Goal: Transaction & Acquisition: Purchase product/service

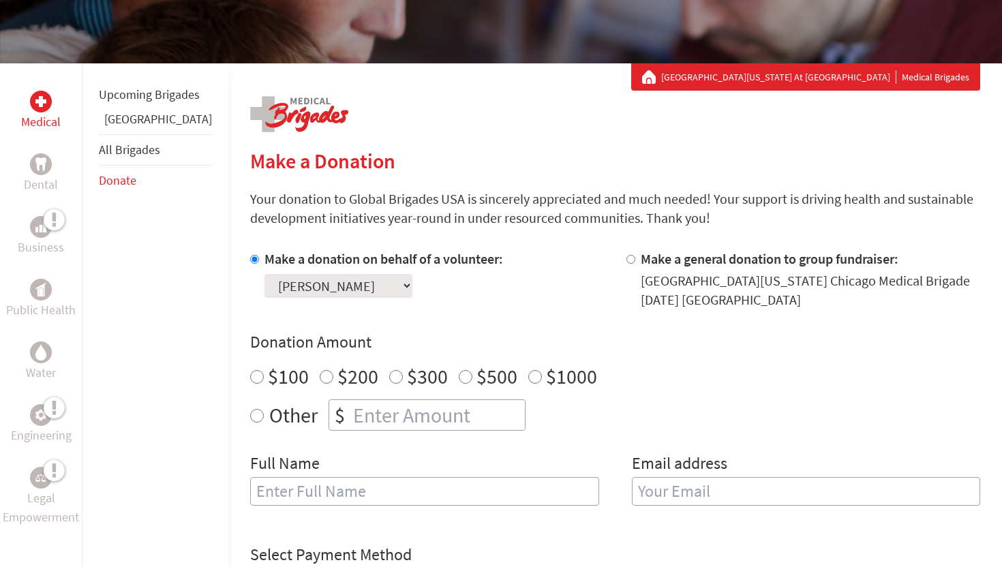
scroll to position [212, 0]
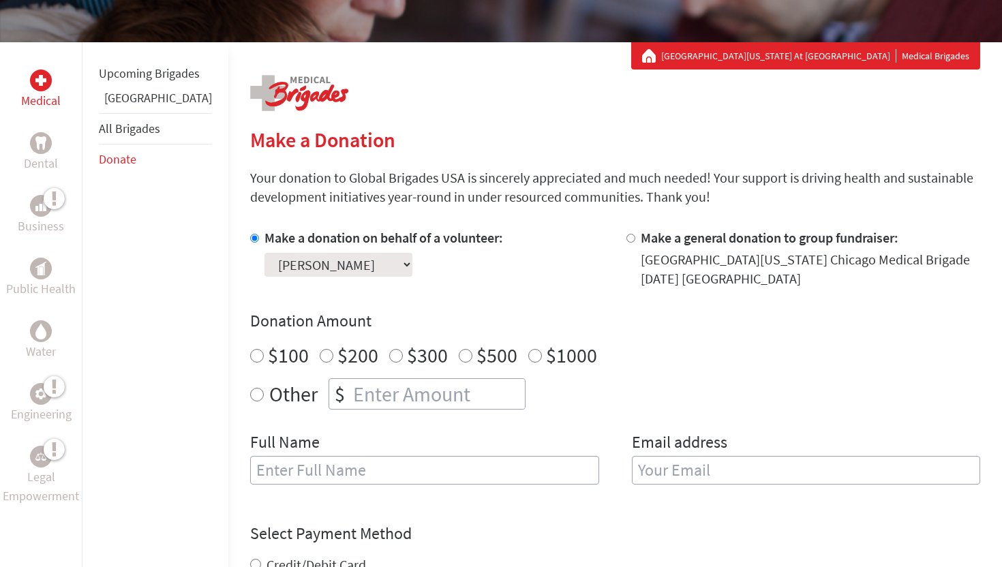
radio input "true"
click at [350, 390] on input "number" at bounding box center [437, 394] width 174 height 30
type input "239"
click at [280, 463] on input "text" at bounding box center [424, 470] width 349 height 29
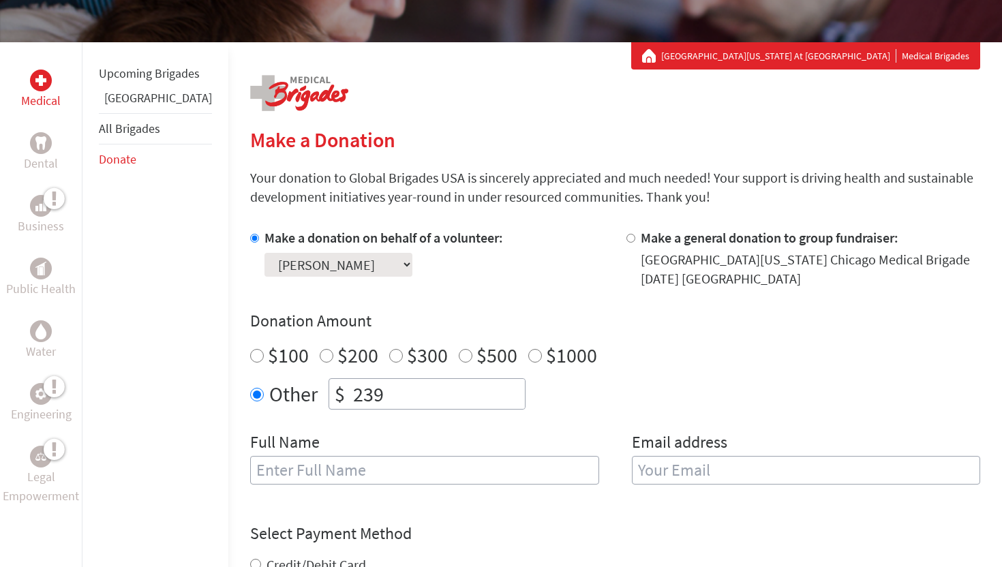
type input "[PERSON_NAME]"
type input "[EMAIL_ADDRESS][DOMAIN_NAME]"
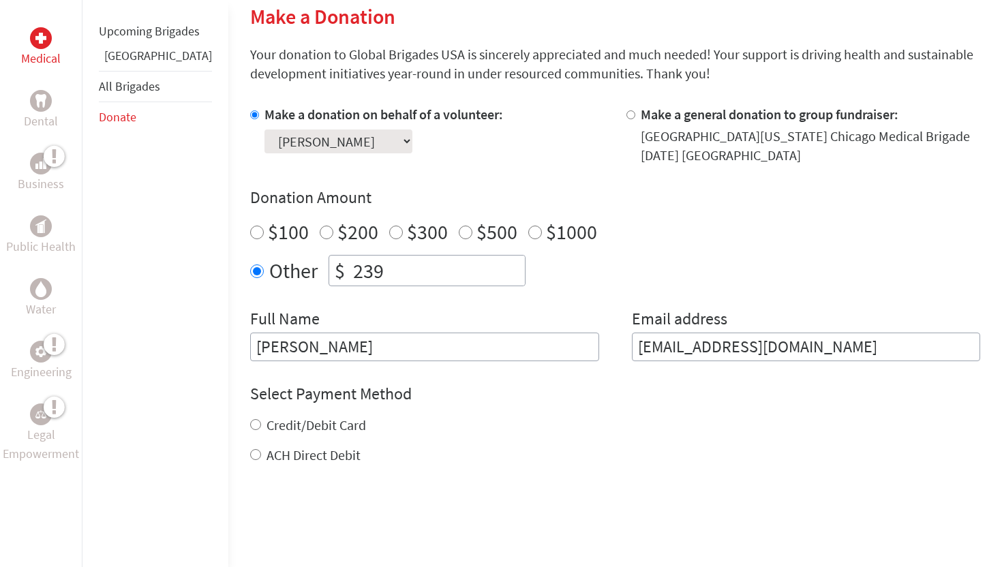
scroll to position [336, 0]
click at [266, 453] on label "ACH Direct Debit" at bounding box center [313, 454] width 94 height 17
click at [256, 453] on input "ACH Direct Debit" at bounding box center [255, 453] width 11 height 11
radio input "true"
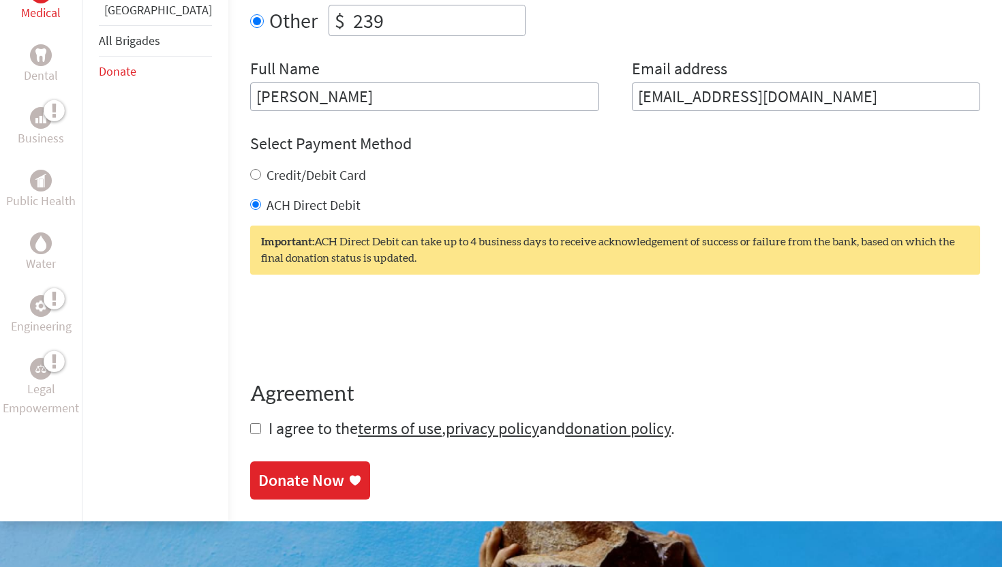
scroll to position [586, 0]
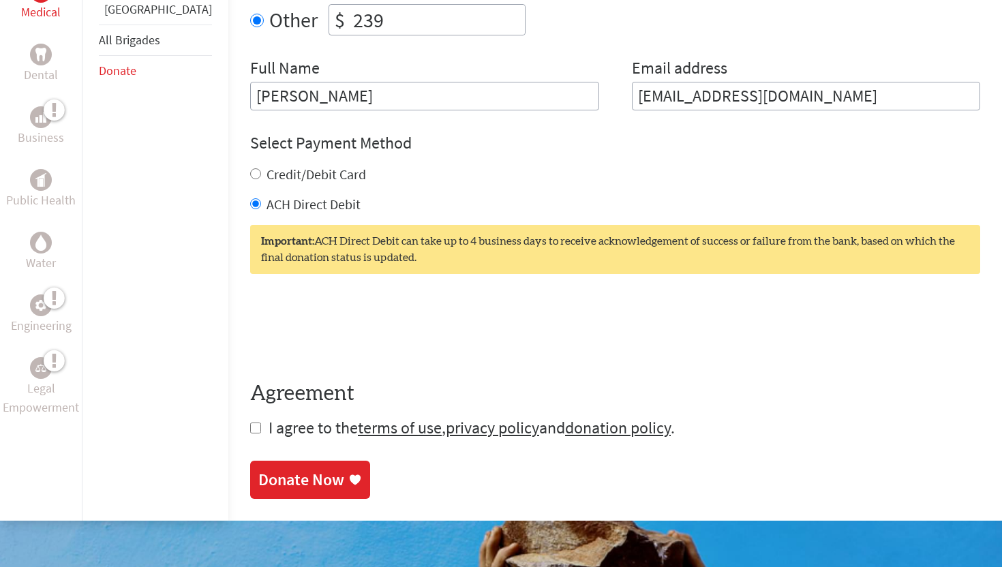
click at [250, 427] on input "checkbox" at bounding box center [255, 427] width 11 height 11
checkbox input "true"
click at [258, 476] on div "Donate Now" at bounding box center [301, 481] width 86 height 22
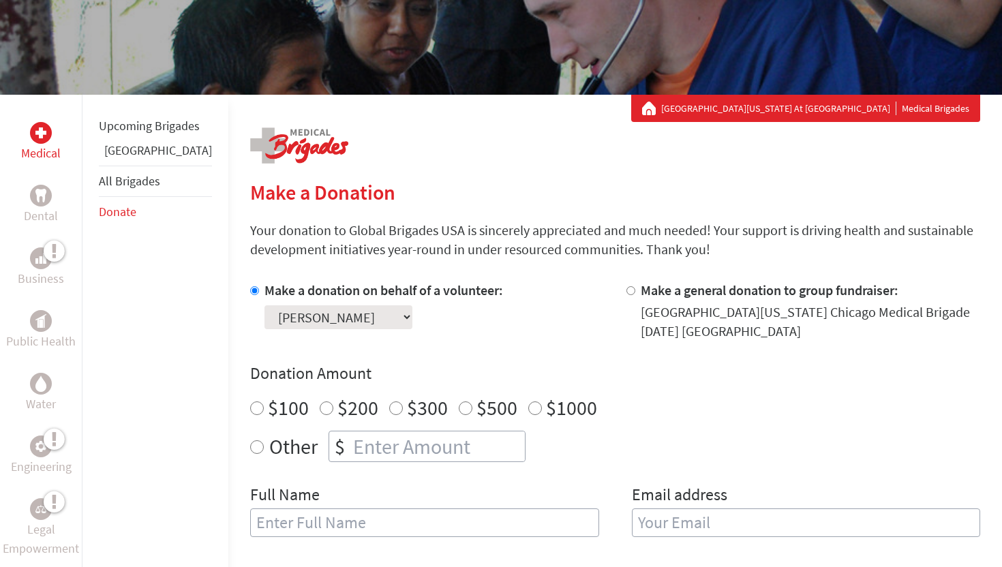
scroll to position [160, 0]
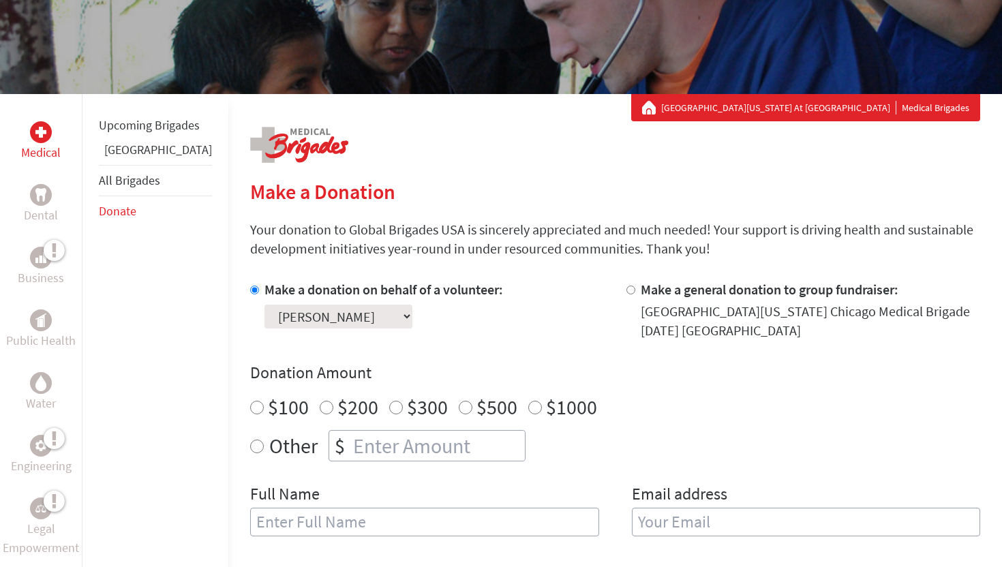
radio input "true"
click at [400, 449] on input "number" at bounding box center [437, 446] width 174 height 30
type input "250"
click at [761, 301] on div "Make a general donation to group fundraiser: University of Illinois Chicago Med…" at bounding box center [810, 310] width 340 height 60
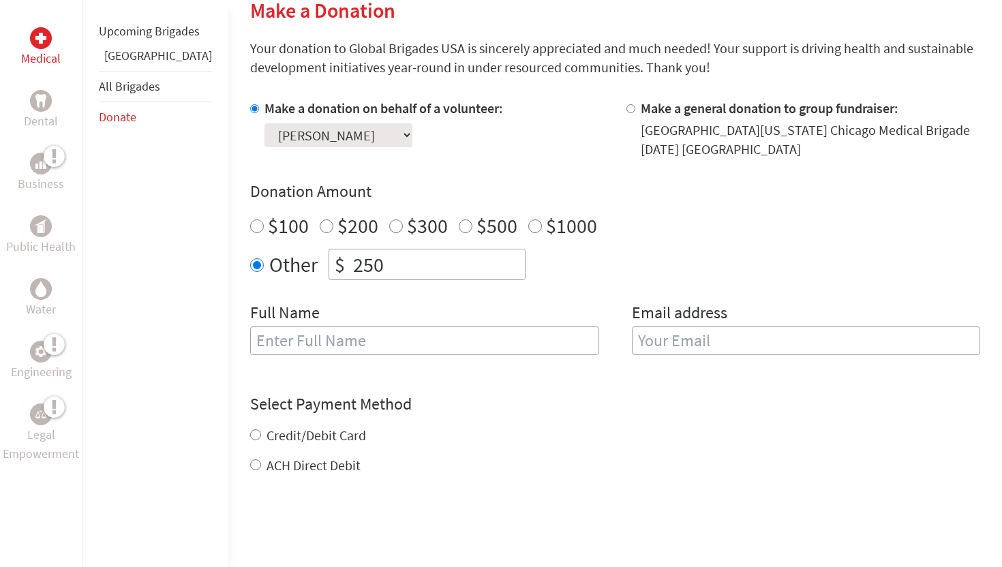
scroll to position [350, 0]
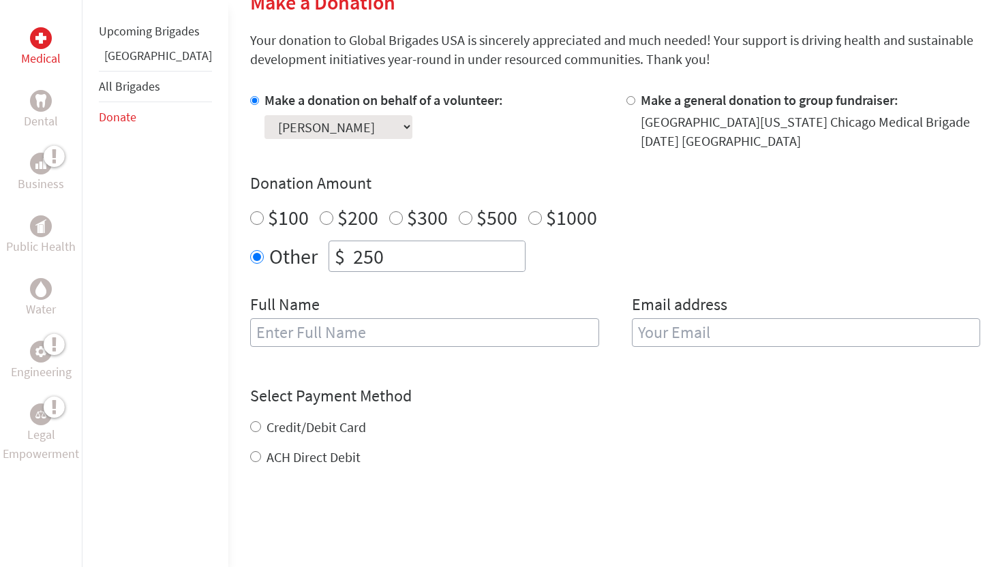
click at [376, 330] on input "text" at bounding box center [424, 332] width 349 height 29
type input "[PERSON_NAME]"
type input "[EMAIL_ADDRESS][DOMAIN_NAME]"
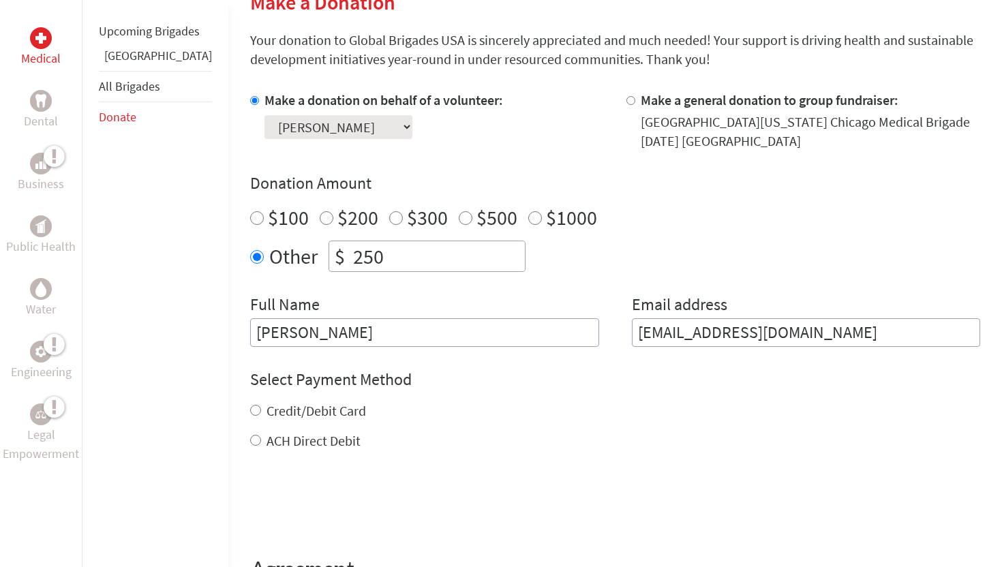
click at [266, 437] on label "ACH Direct Debit" at bounding box center [313, 440] width 94 height 17
click at [250, 437] on input "ACH Direct Debit" at bounding box center [255, 440] width 11 height 11
radio input "true"
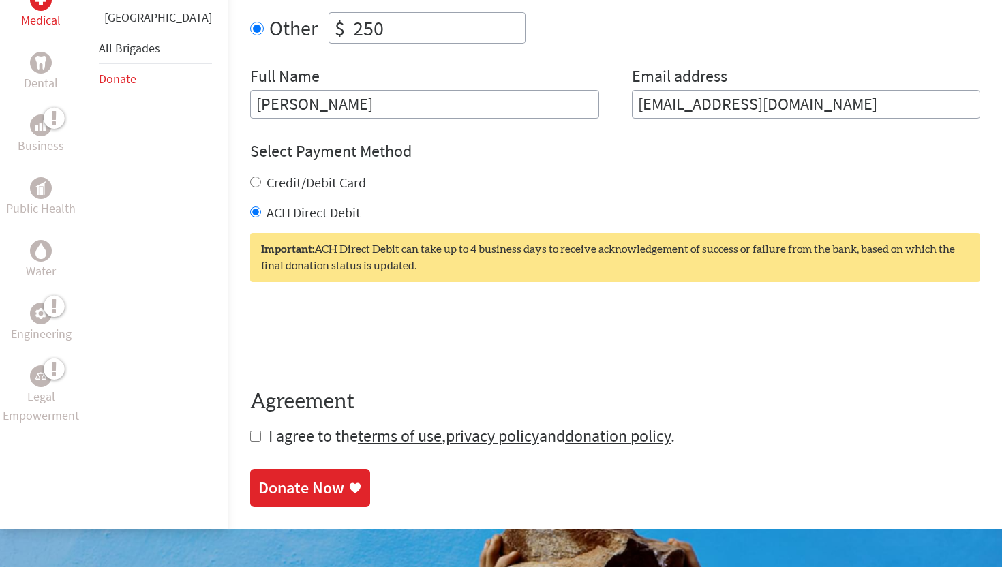
scroll to position [578, 0]
click at [250, 439] on input "checkbox" at bounding box center [255, 435] width 11 height 11
checkbox input "true"
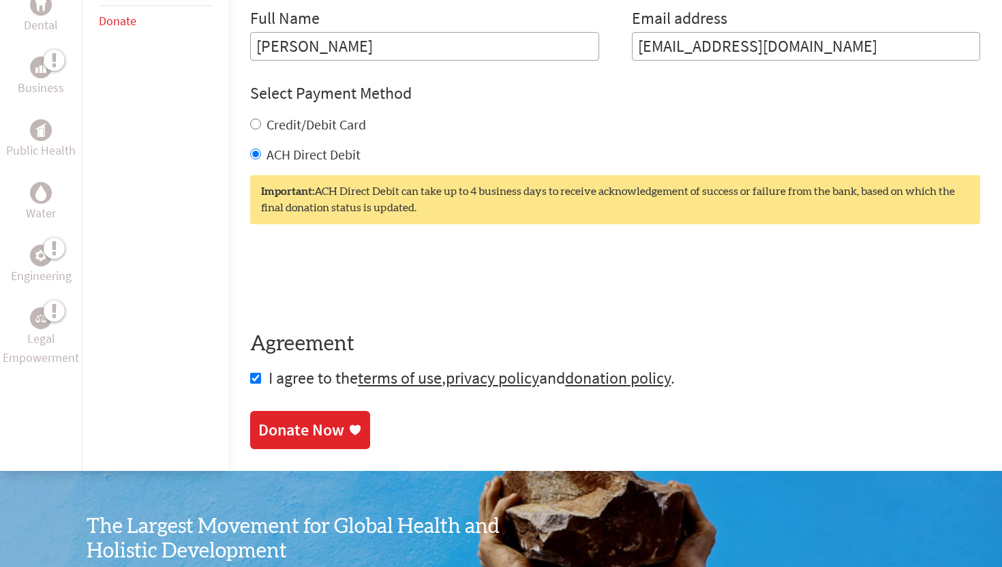
scroll to position [636, 0]
click at [300, 421] on div "Donate Now" at bounding box center [301, 431] width 86 height 22
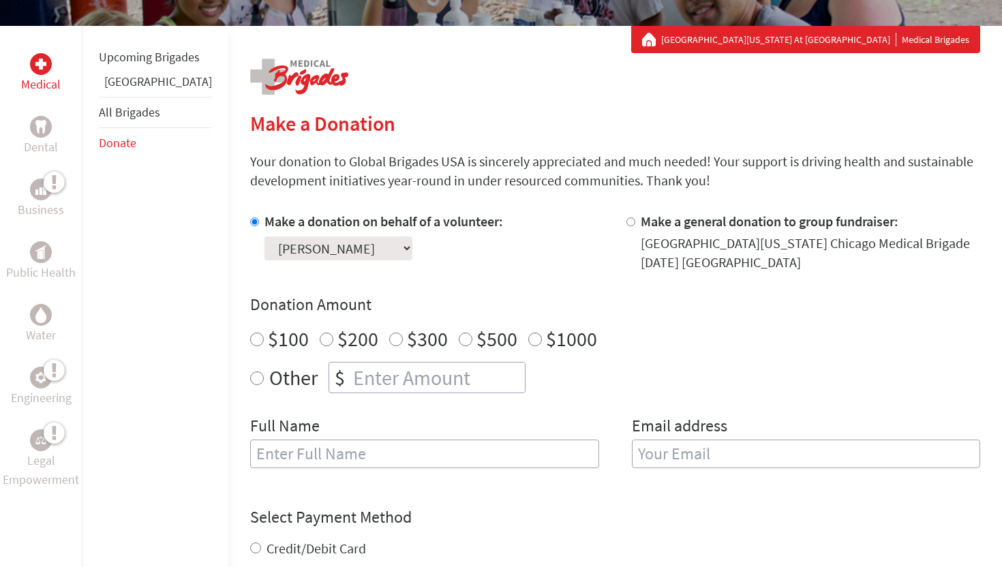
scroll to position [234, 0]
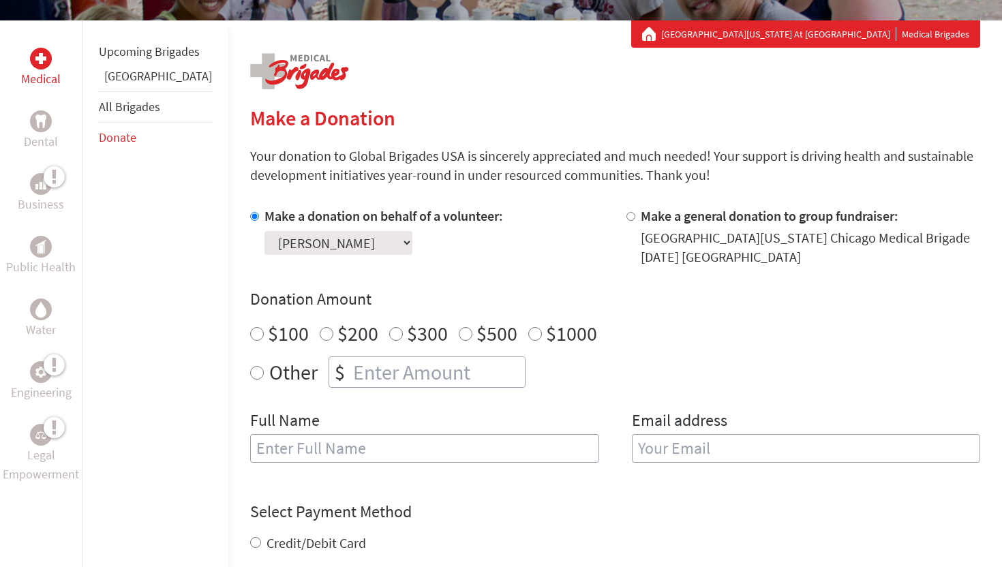
radio input "true"
click at [380, 365] on input "number" at bounding box center [437, 372] width 174 height 30
type input "250"
click at [345, 441] on input "text" at bounding box center [424, 448] width 349 height 29
type input "[PERSON_NAME]"
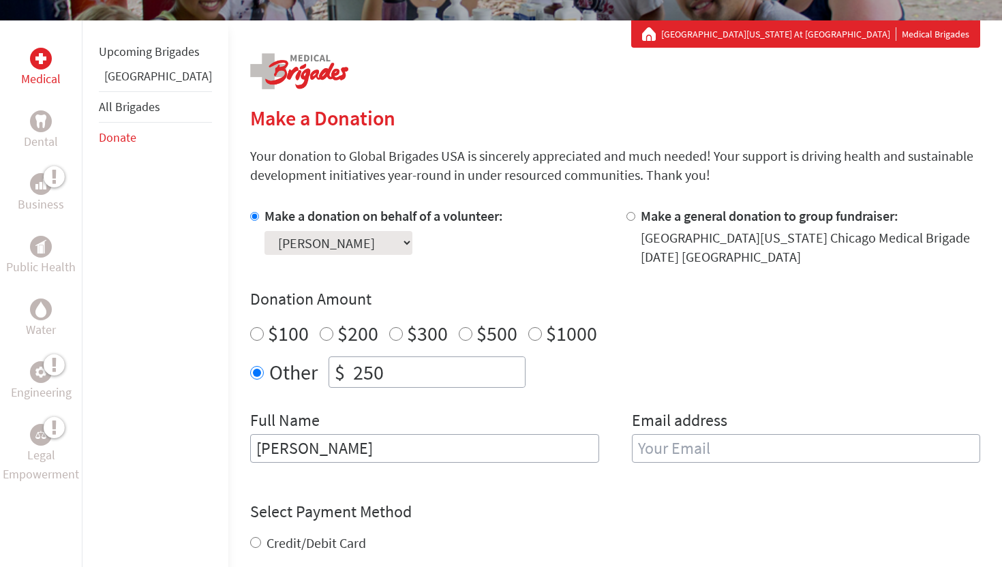
type input "[EMAIL_ADDRESS][DOMAIN_NAME]"
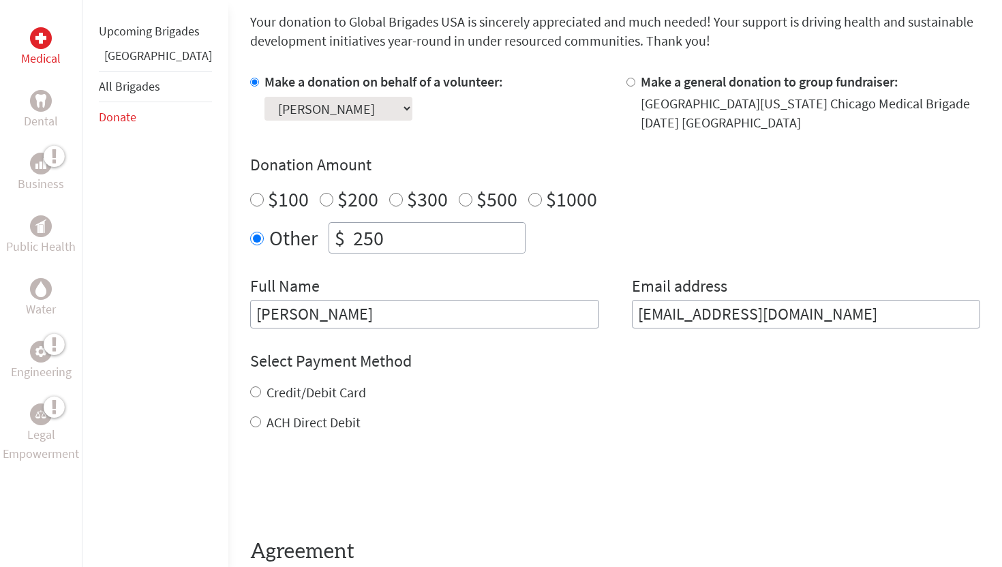
scroll to position [372, 0]
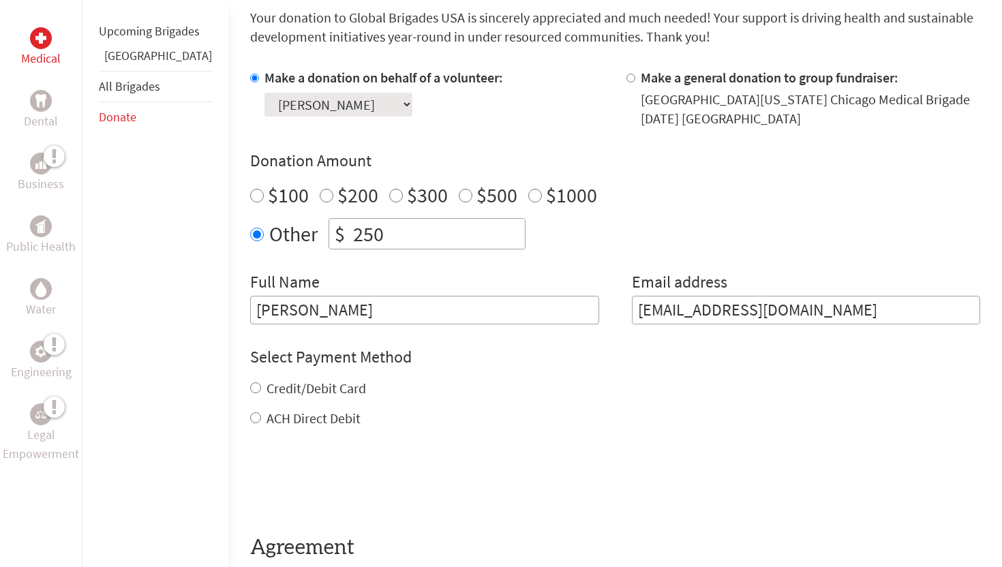
click at [266, 422] on label "ACH Direct Debit" at bounding box center [313, 417] width 94 height 17
click at [261, 422] on input "ACH Direct Debit" at bounding box center [255, 417] width 11 height 11
radio input "true"
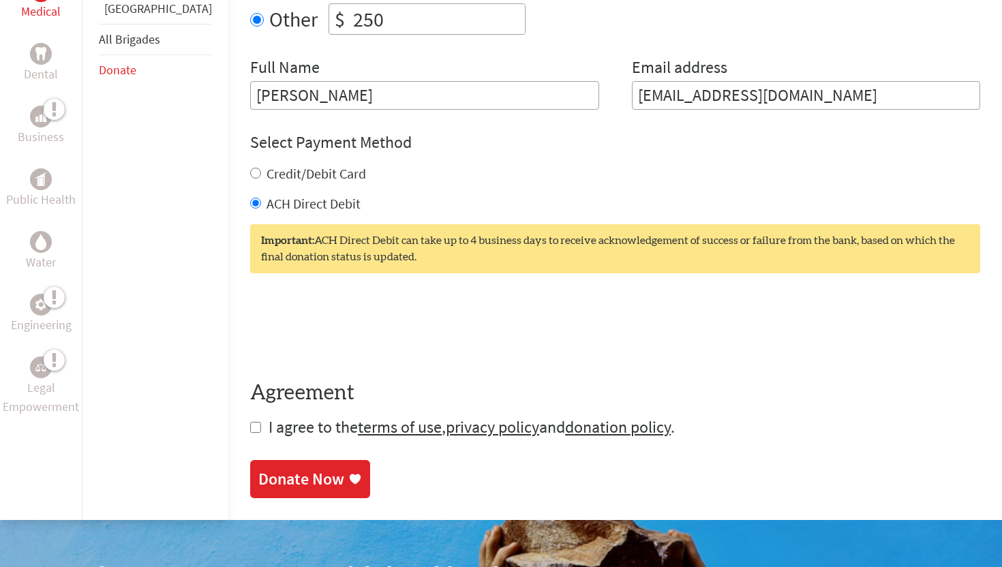
scroll to position [597, 0]
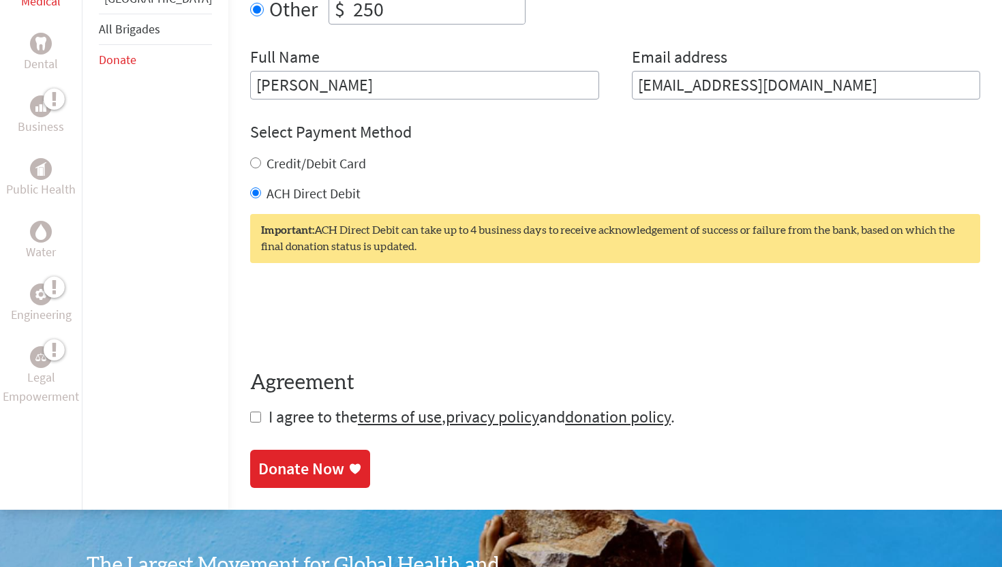
click at [250, 418] on input "checkbox" at bounding box center [255, 417] width 11 height 11
checkbox input "true"
click at [258, 469] on div "Donate Now" at bounding box center [301, 470] width 86 height 22
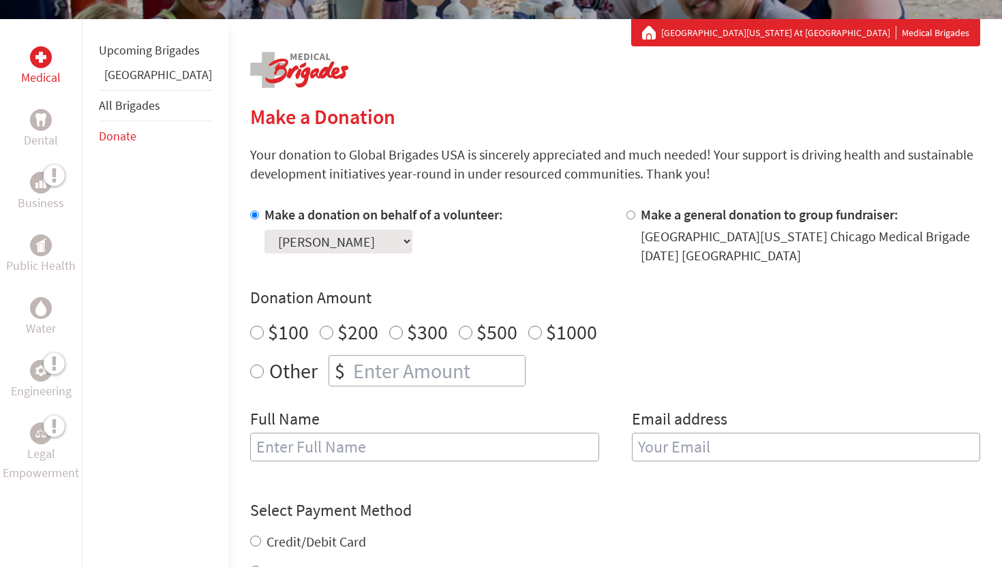
scroll to position [253, 0]
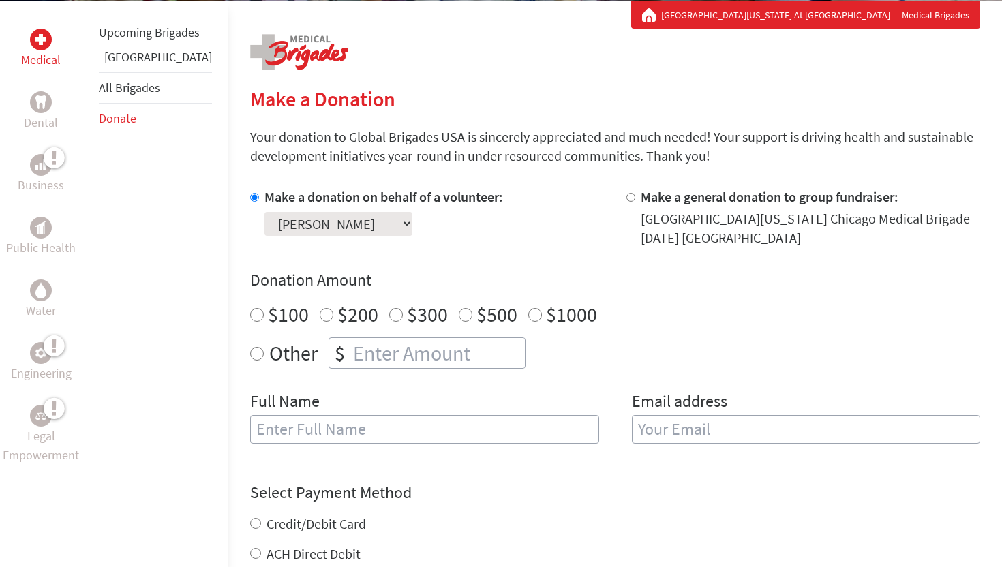
radio input "true"
click at [369, 354] on input "number" at bounding box center [437, 353] width 174 height 30
type input "250"
type input "[PERSON_NAME]"
type input "[EMAIL_ADDRESS][DOMAIN_NAME]"
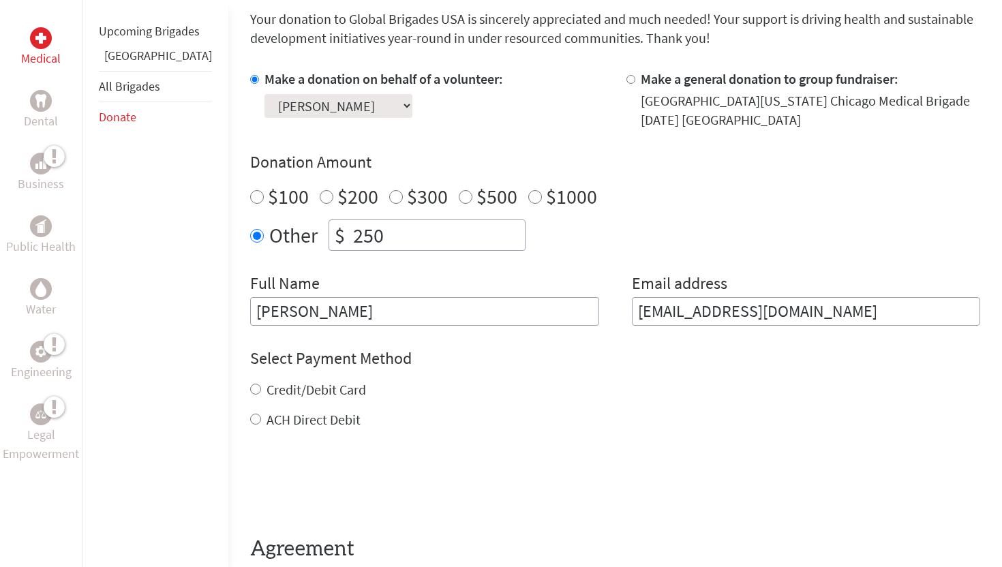
scroll to position [384, 0]
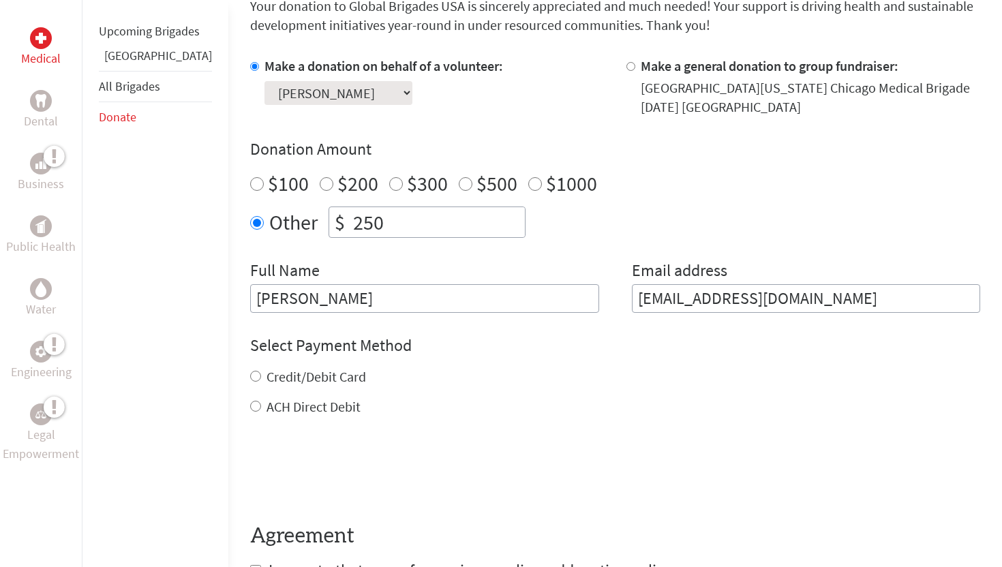
click at [266, 408] on label "ACH Direct Debit" at bounding box center [313, 406] width 94 height 17
click at [250, 408] on input "ACH Direct Debit" at bounding box center [255, 406] width 11 height 11
radio input "true"
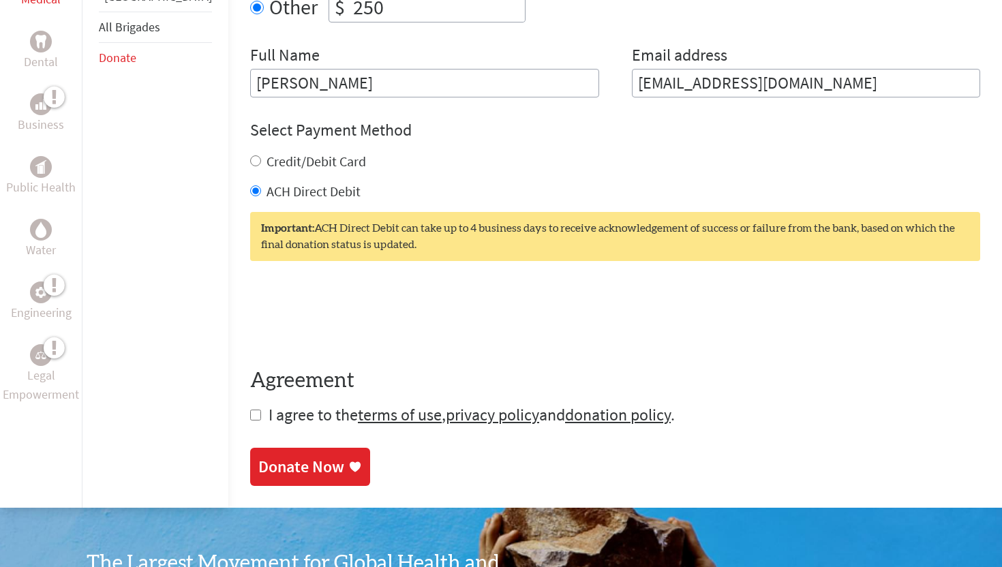
scroll to position [619, 0]
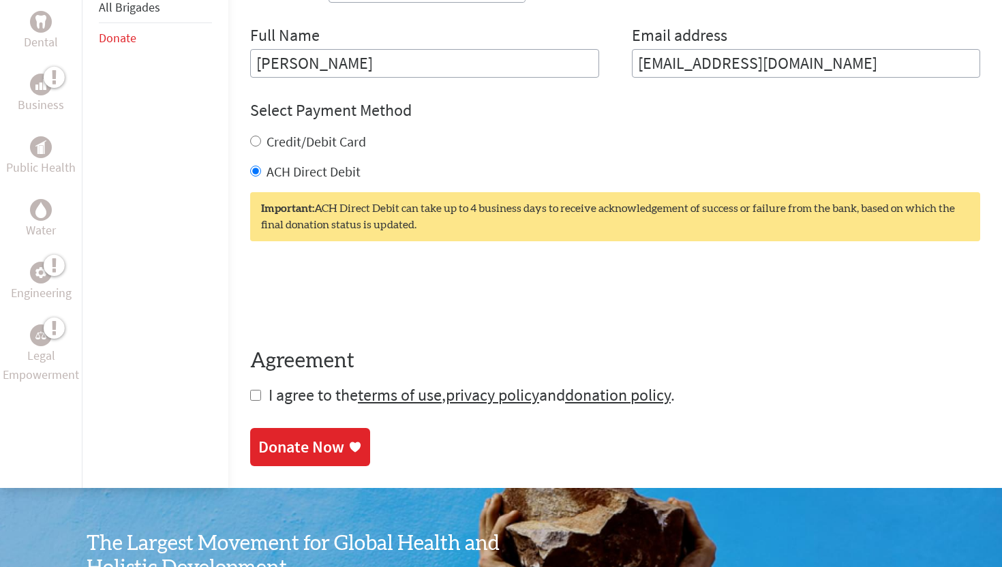
click at [250, 397] on input "checkbox" at bounding box center [255, 395] width 11 height 11
checkbox input "true"
click at [258, 441] on div "Donate Now" at bounding box center [301, 448] width 86 height 22
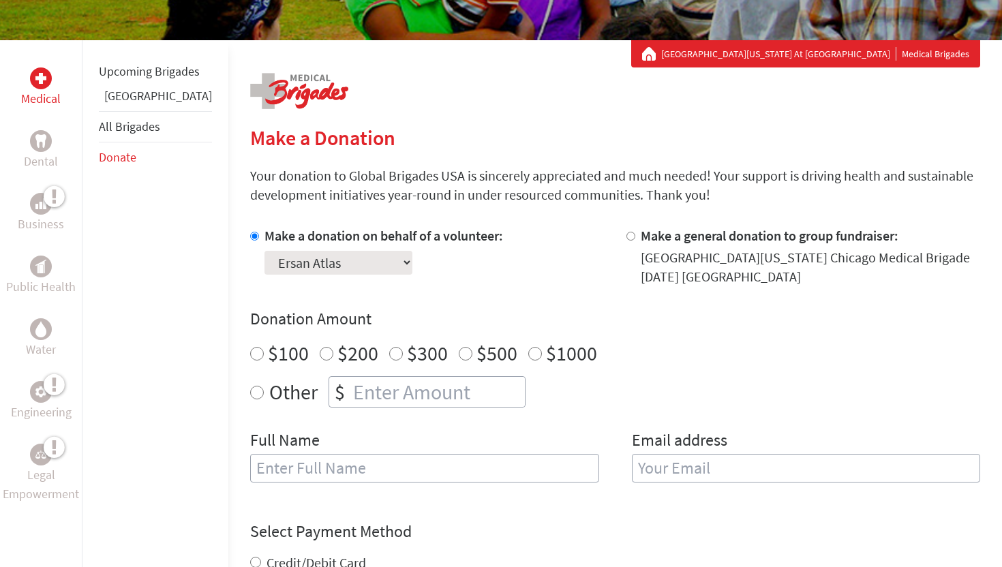
scroll to position [248, 0]
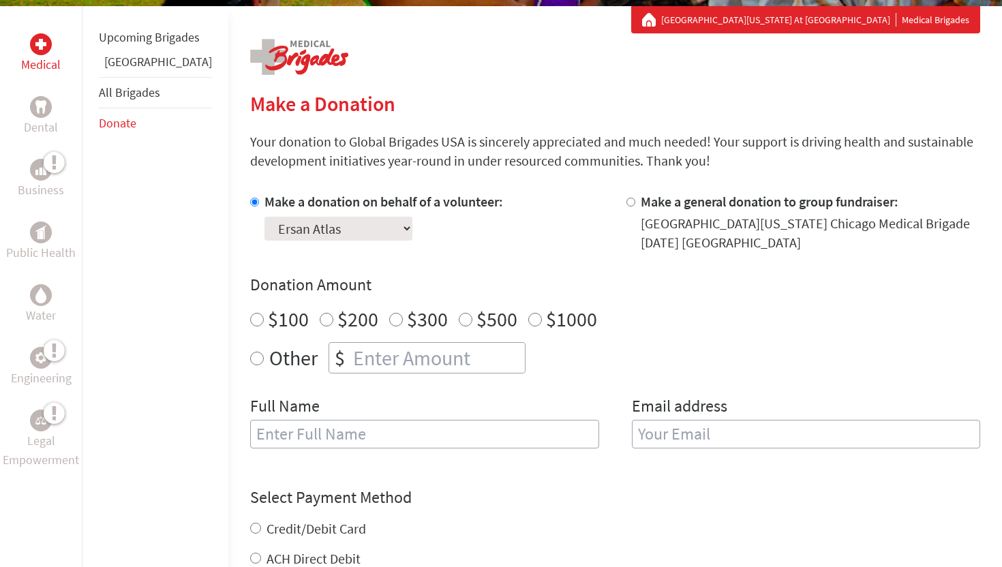
radio input "true"
click at [377, 362] on input "number" at bounding box center [437, 358] width 174 height 30
type input "250"
click at [328, 430] on input "text" at bounding box center [424, 434] width 349 height 29
type input "[PERSON_NAME]"
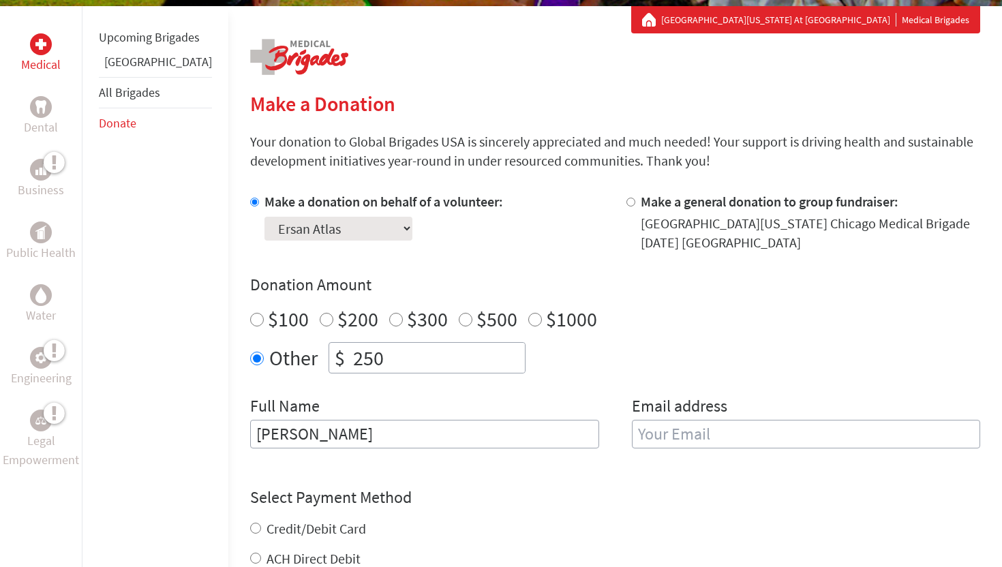
type input "[EMAIL_ADDRESS][DOMAIN_NAME]"
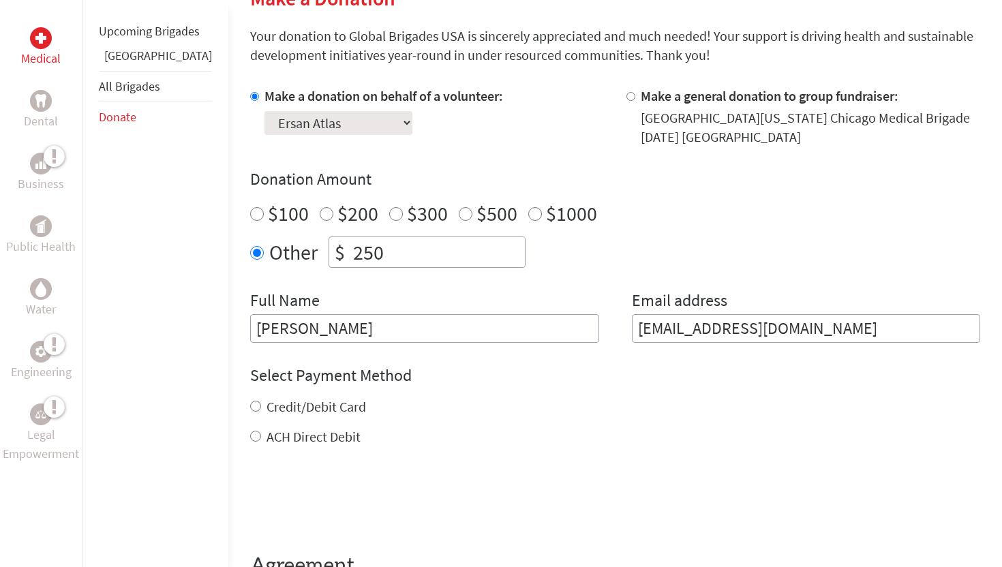
scroll to position [371, 0]
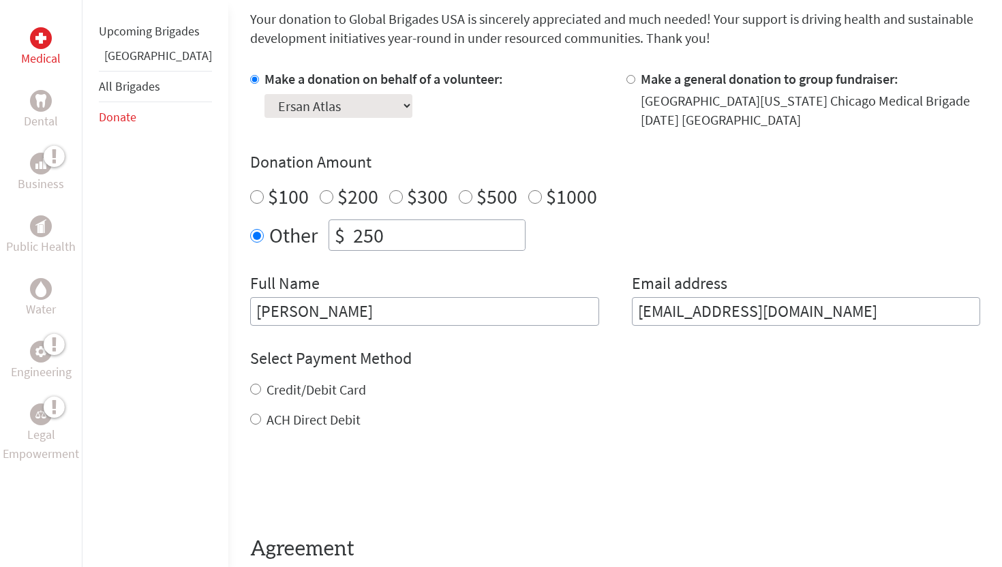
click at [266, 423] on label "ACH Direct Debit" at bounding box center [313, 419] width 94 height 17
click at [250, 423] on input "ACH Direct Debit" at bounding box center [255, 419] width 11 height 11
radio input "true"
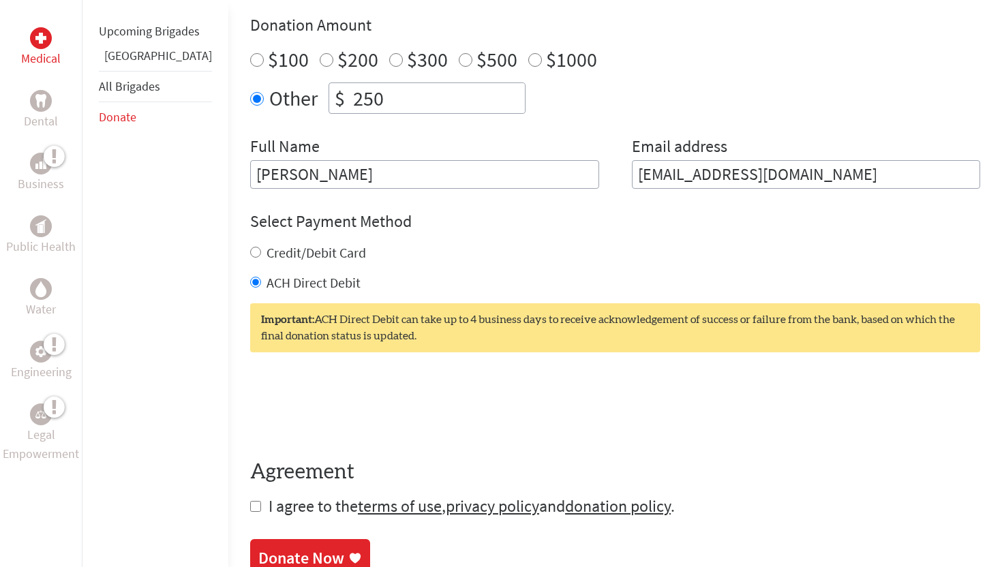
scroll to position [523, 0]
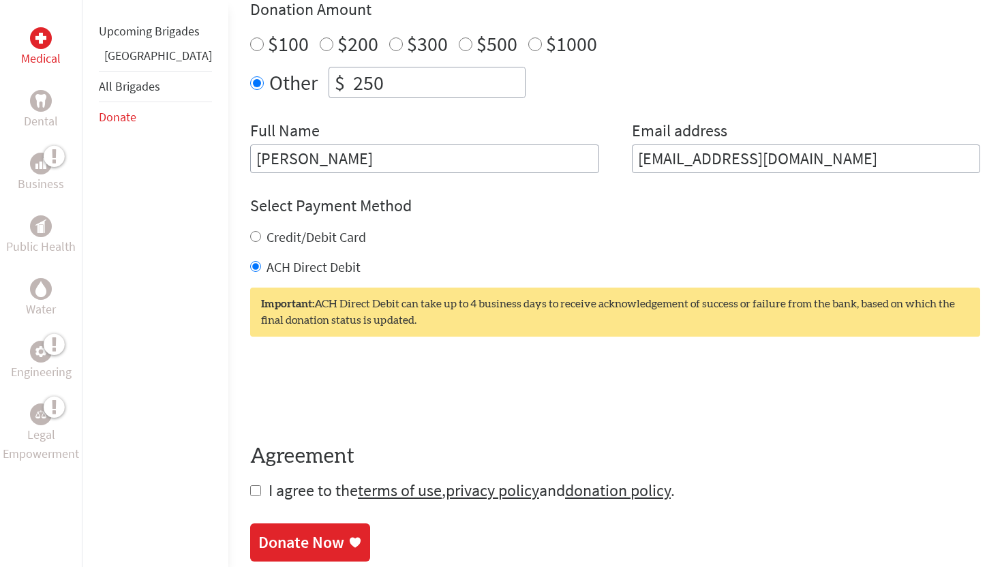
click at [250, 491] on input "checkbox" at bounding box center [255, 490] width 11 height 11
checkbox input "true"
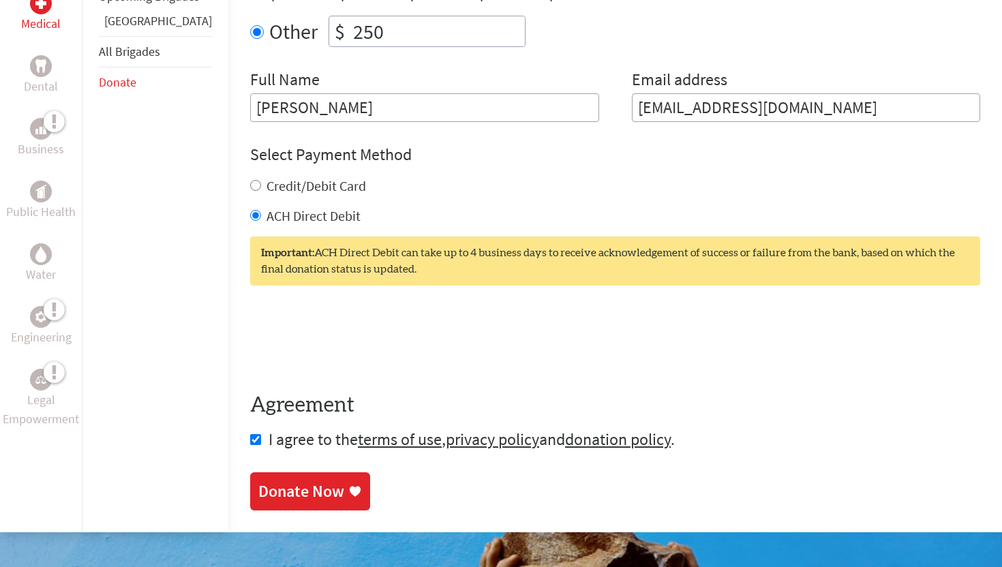
scroll to position [575, 0]
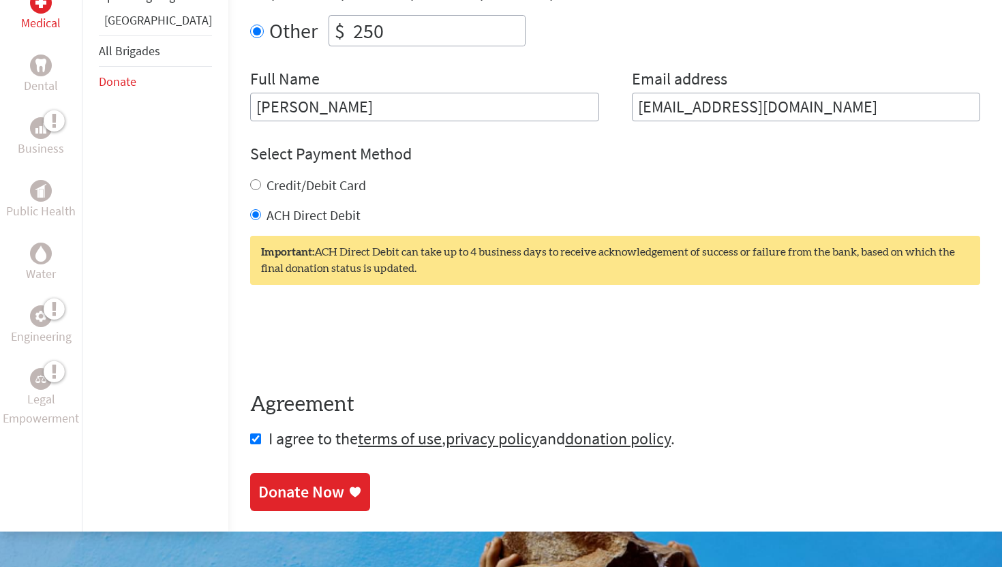
click at [262, 493] on div "Donate Now" at bounding box center [301, 492] width 86 height 22
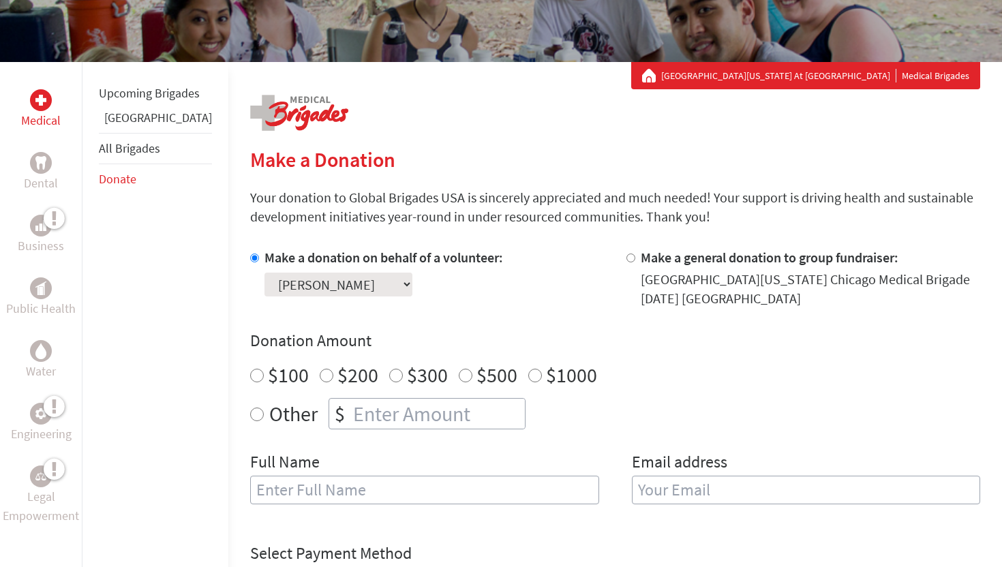
scroll to position [223, 0]
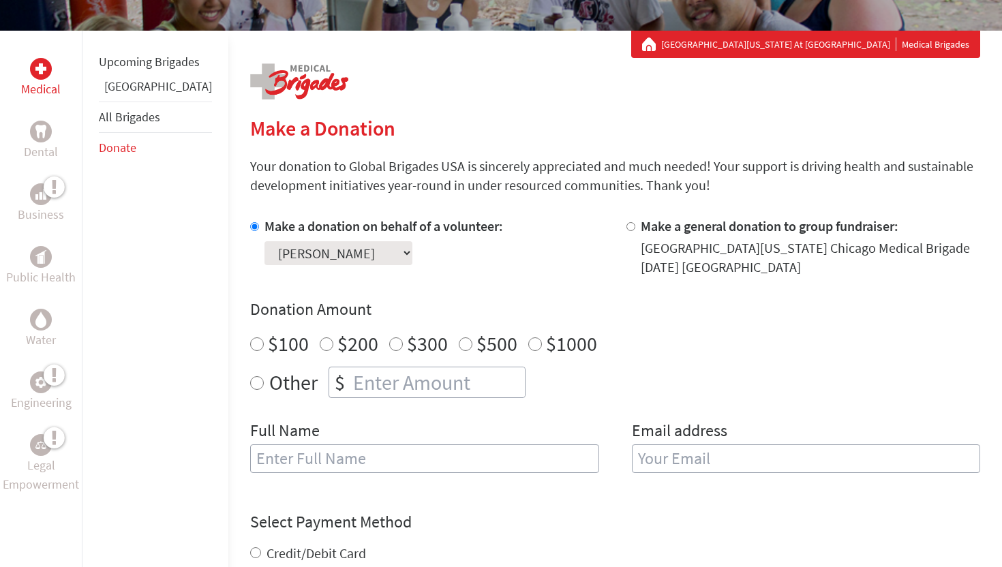
radio input "true"
click at [392, 384] on input "number" at bounding box center [437, 382] width 174 height 30
type input "250"
type input "[PERSON_NAME]"
type input "[EMAIL_ADDRESS][DOMAIN_NAME]"
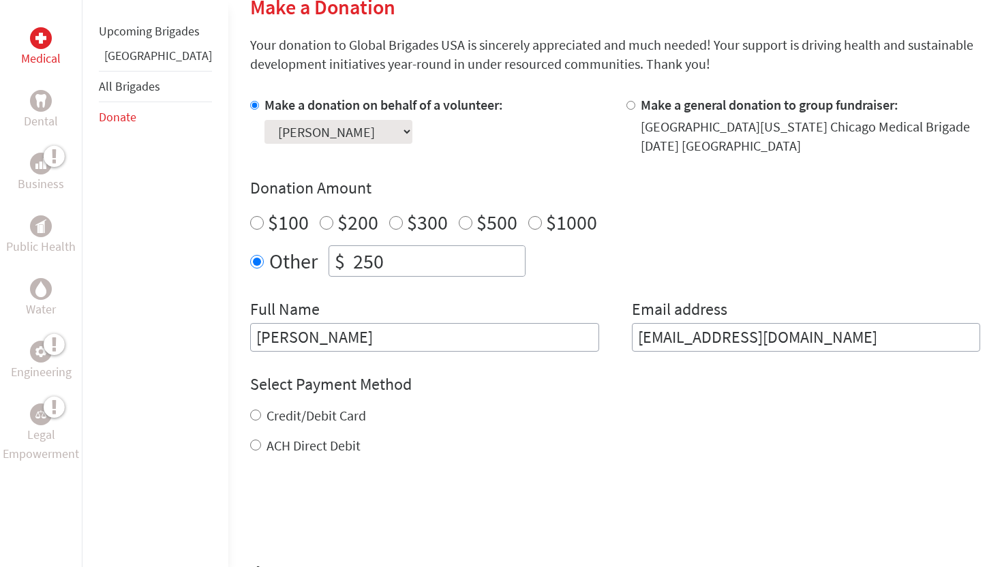
scroll to position [361, 0]
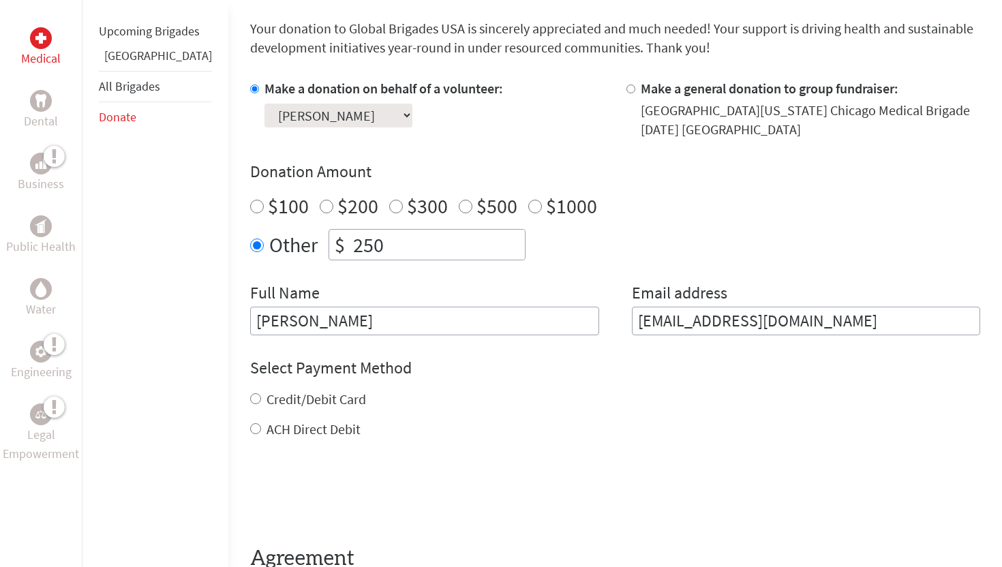
click at [266, 420] on label "ACH Direct Debit" at bounding box center [313, 428] width 94 height 17
click at [251, 423] on input "ACH Direct Debit" at bounding box center [255, 428] width 11 height 11
radio input "true"
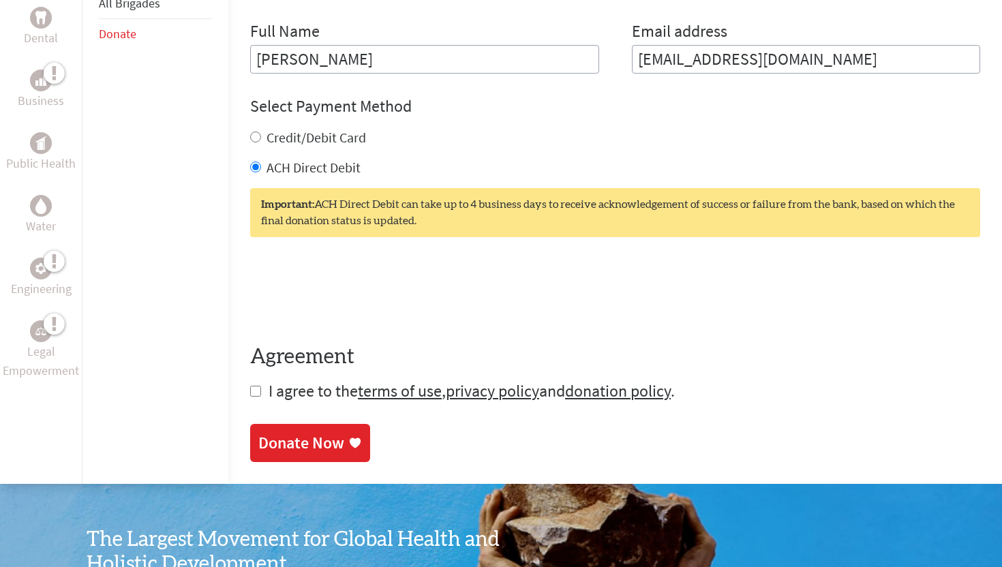
scroll to position [639, 0]
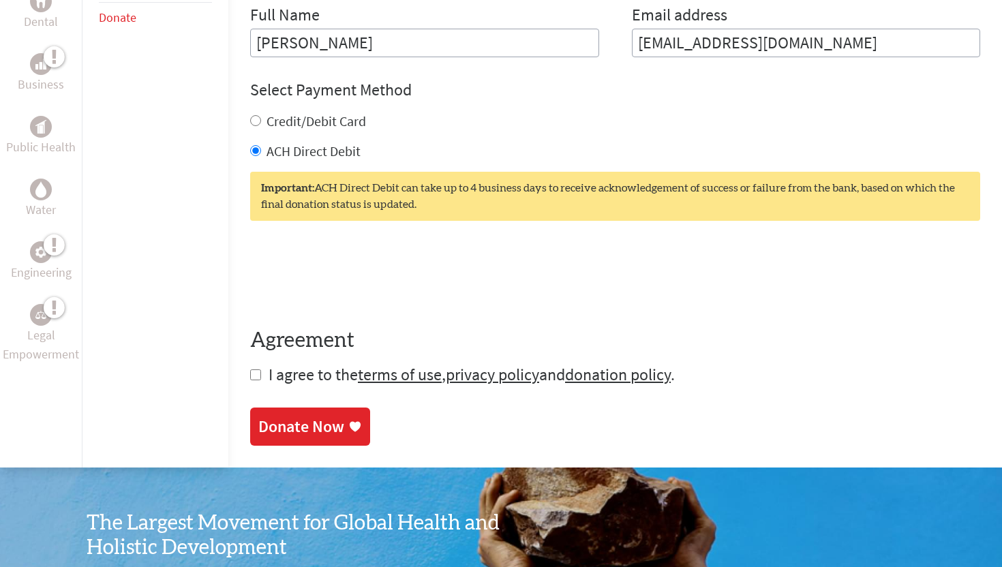
click at [250, 373] on input "checkbox" at bounding box center [255, 374] width 11 height 11
checkbox input "true"
click at [258, 427] on div "Donate Now" at bounding box center [301, 428] width 86 height 22
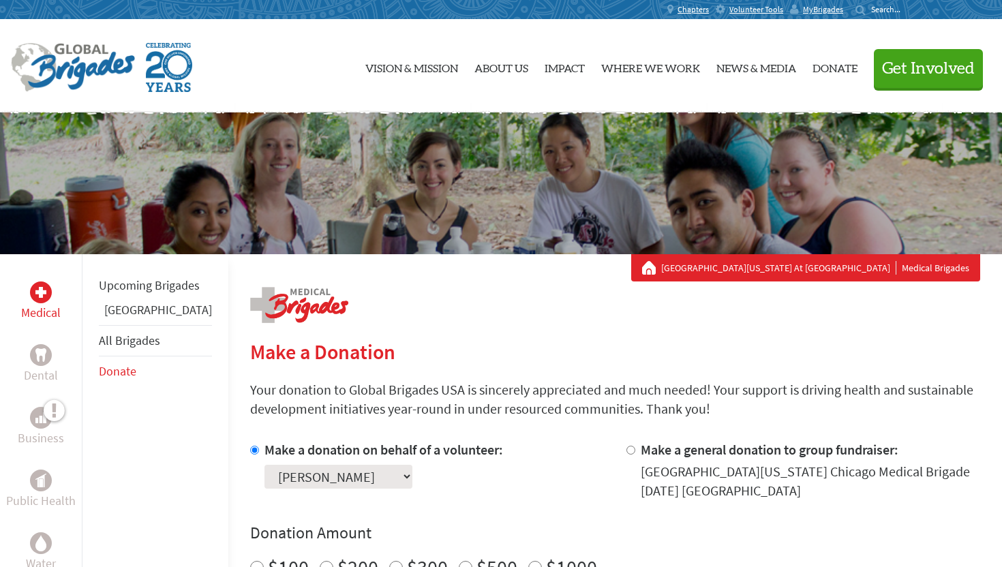
scroll to position [5, 0]
